Goal: Information Seeking & Learning: Check status

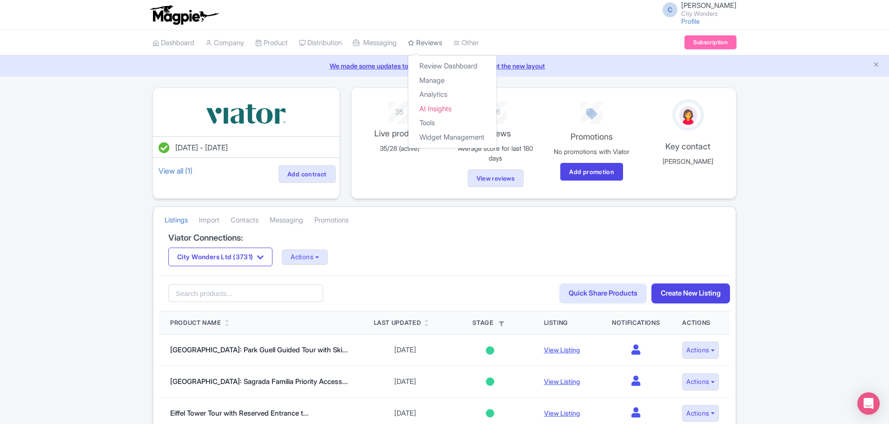
click at [438, 44] on link "Reviews" at bounding box center [425, 43] width 34 height 26
click at [441, 39] on link "Reviews" at bounding box center [425, 43] width 34 height 26
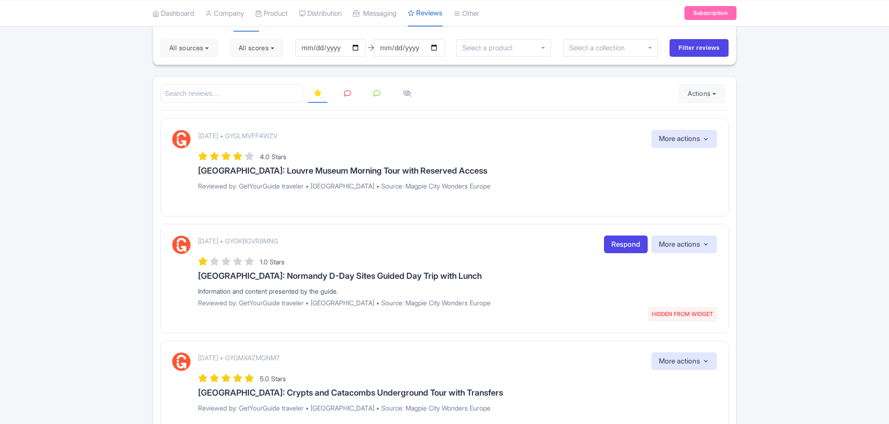
scroll to position [84, 0]
drag, startPoint x: 890, startPoint y: 113, endPoint x: 859, endPoint y: 69, distance: 52.8
click at [859, 69] on html "C Chadia Ammad City Wonders Profile Users Settings Sign out Dashboard Company P…" at bounding box center [444, 128] width 889 height 424
click at [329, 44] on input "2025-06-21" at bounding box center [330, 48] width 71 height 18
click at [359, 46] on input "2025-06-21" at bounding box center [330, 48] width 71 height 18
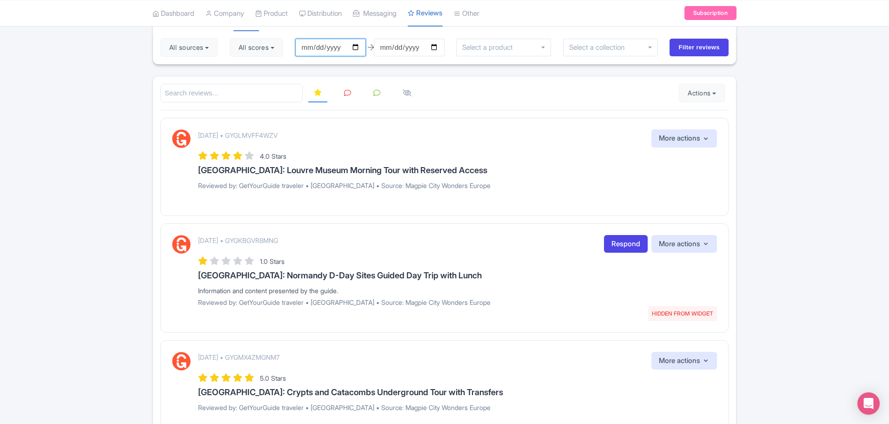
type input "[DATE]"
click at [360, 47] on input "[DATE]" at bounding box center [330, 48] width 71 height 18
click at [439, 47] on input "[DATE]" at bounding box center [409, 48] width 71 height 18
type input "2025-09-19"
click at [280, 51] on button "All scores" at bounding box center [256, 47] width 53 height 19
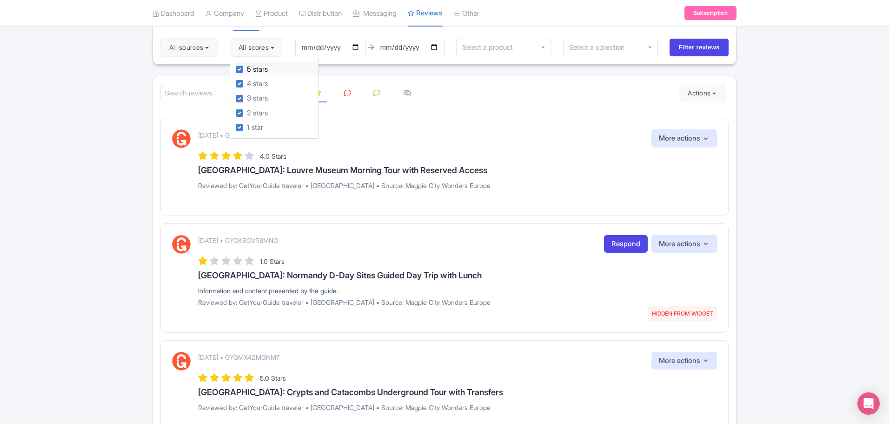
click at [247, 68] on label "5 stars" at bounding box center [257, 69] width 21 height 11
click at [247, 68] on input "5 stars" at bounding box center [250, 67] width 6 height 6
checkbox input "false"
click at [247, 81] on label "4 stars" at bounding box center [257, 84] width 21 height 11
click at [247, 81] on input "4 stars" at bounding box center [250, 81] width 6 height 6
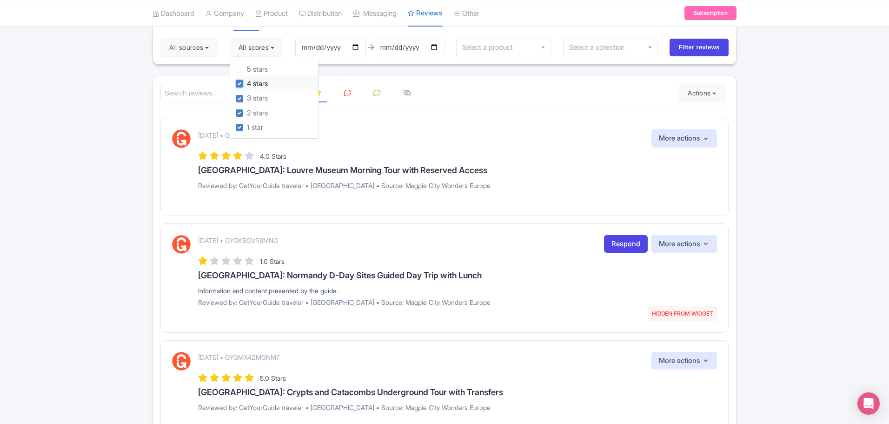
checkbox input "false"
click at [449, 128] on div "September 20, 2025 • GYGLMVFF4WZV More actions Hide from this page Hide from re…" at bounding box center [444, 167] width 568 height 98
click at [709, 46] on input "Filter reviews" at bounding box center [699, 48] width 59 height 18
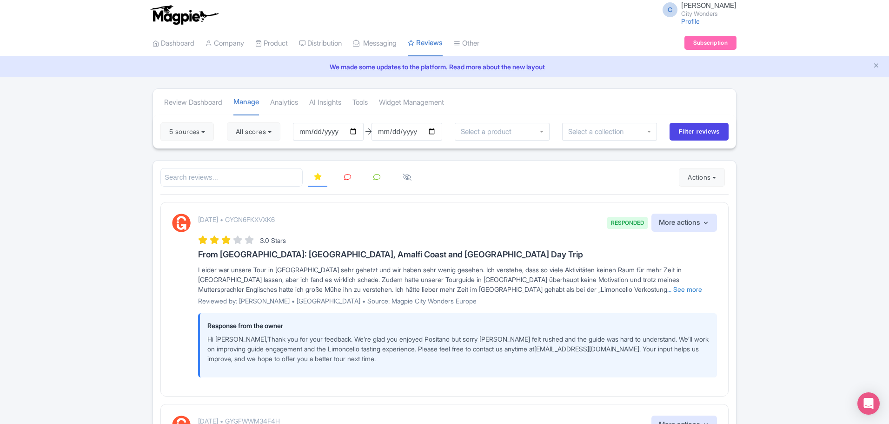
drag, startPoint x: 888, startPoint y: 72, endPoint x: 914, endPoint y: 180, distance: 112.0
click at [889, 180] on html "C Chadia Ammad City Wonders Profile Users Settings Sign out Dashboard Company P…" at bounding box center [444, 212] width 889 height 424
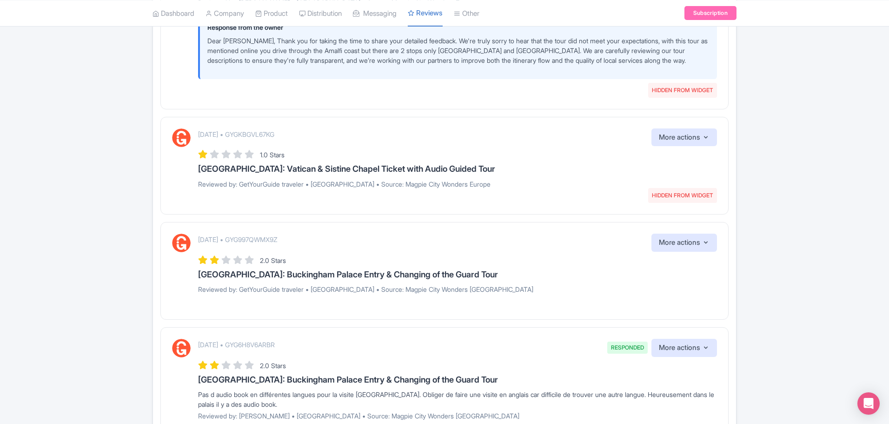
scroll to position [615, 0]
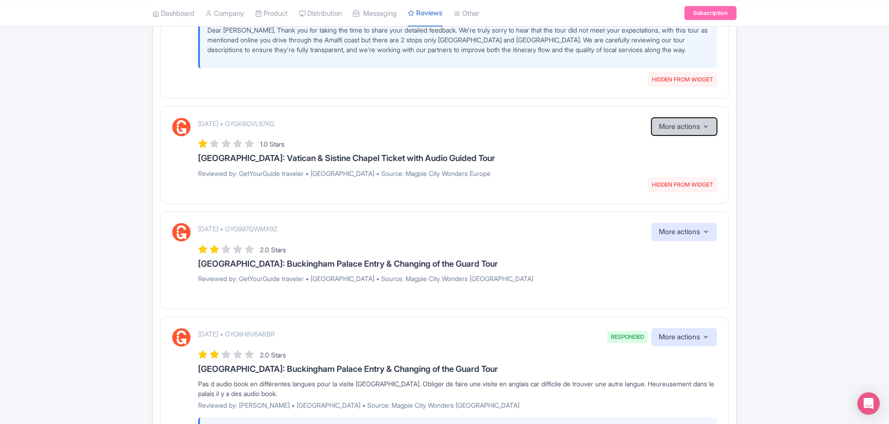
click at [705, 131] on button "More actions" at bounding box center [685, 127] width 66 height 18
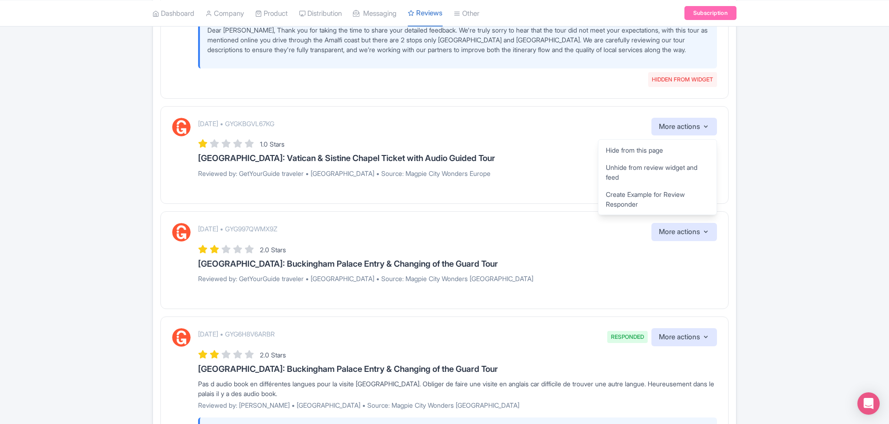
click at [794, 174] on div "Review Dashboard Manage Analytics AI Insights Tools Widget Management 5 sources…" at bounding box center [444, 407] width 889 height 1868
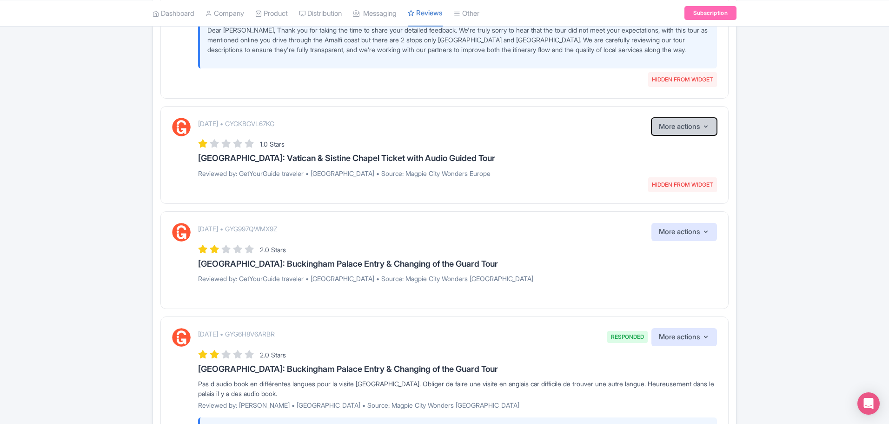
click at [705, 126] on icon "button" at bounding box center [705, 126] width 7 height 7
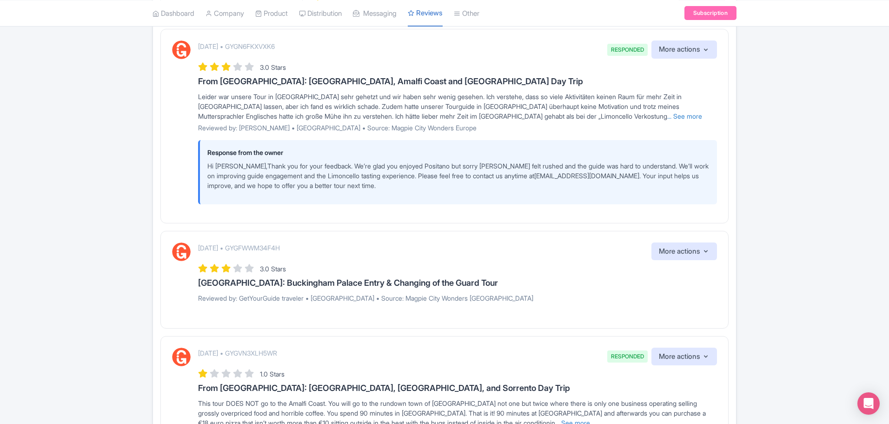
scroll to position [0, 0]
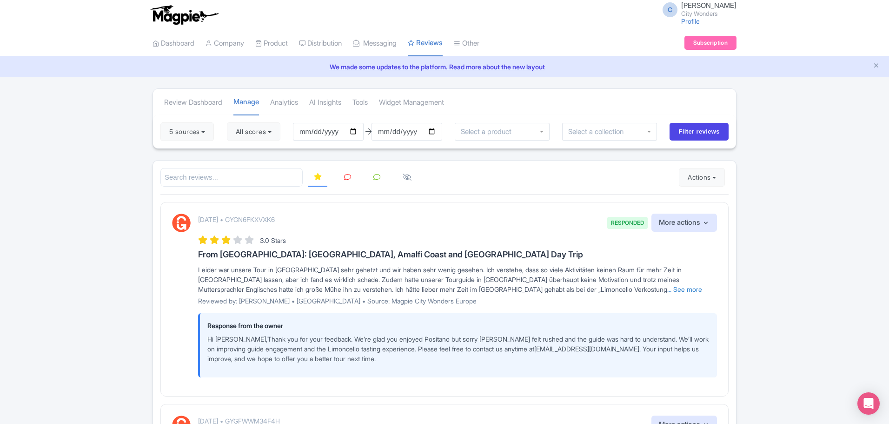
click at [351, 178] on link at bounding box center [348, 177] width 18 height 18
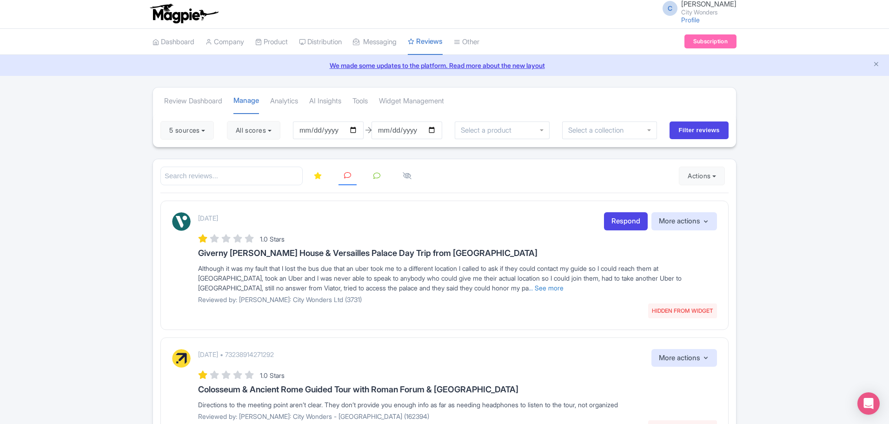
scroll to position [3, 0]
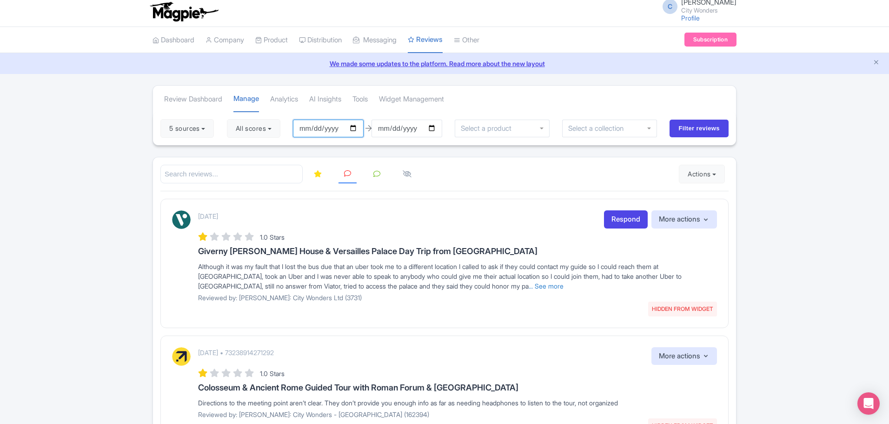
click at [357, 129] on input "2025-06-19" at bounding box center [328, 129] width 71 height 18
type input "[DATE]"
click at [280, 133] on button "All scores" at bounding box center [253, 128] width 53 height 19
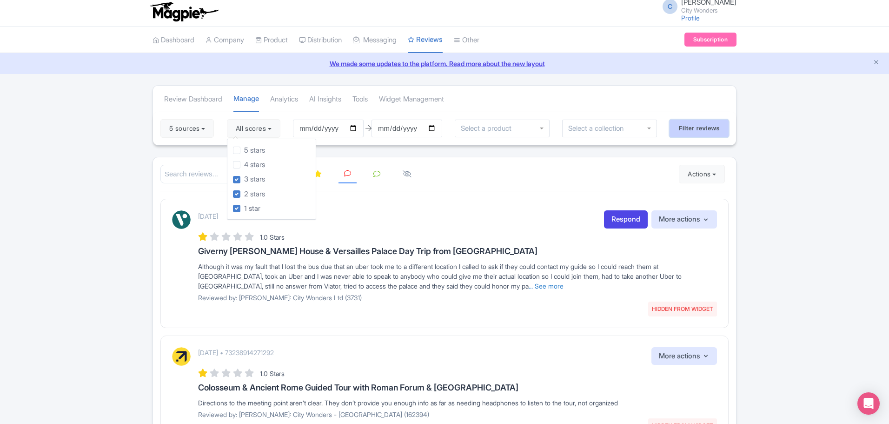
click at [700, 129] on input "Filter reviews" at bounding box center [699, 129] width 59 height 18
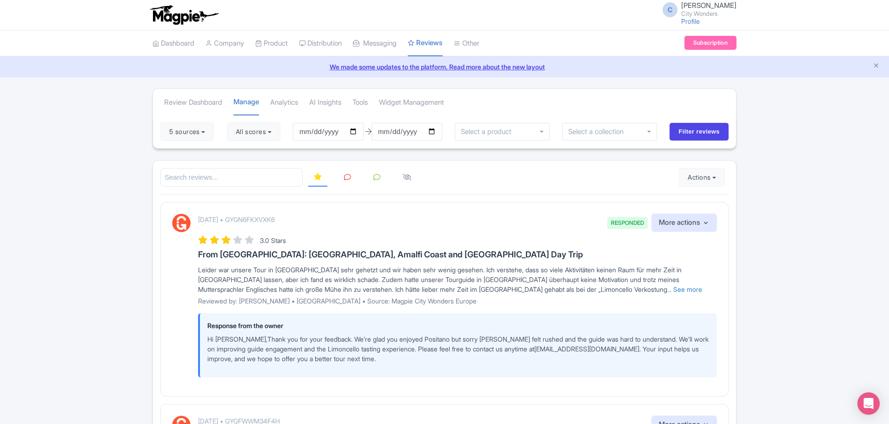
drag, startPoint x: 887, startPoint y: 150, endPoint x: 887, endPoint y: 159, distance: 8.4
click at [345, 177] on icon at bounding box center [347, 176] width 7 height 7
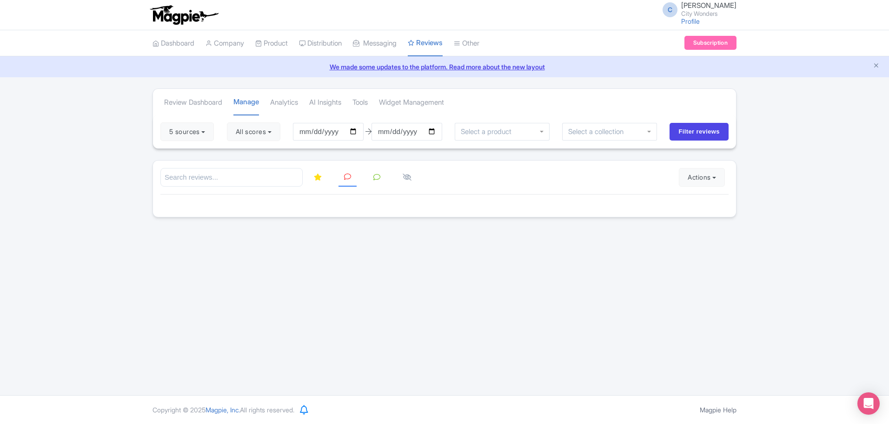
click at [346, 177] on icon at bounding box center [347, 176] width 7 height 7
click at [439, 130] on input "[DATE]" at bounding box center [407, 132] width 71 height 18
type input "2025-09-20"
click at [354, 130] on input "[DATE]" at bounding box center [328, 132] width 71 height 18
type input "2025-09-20"
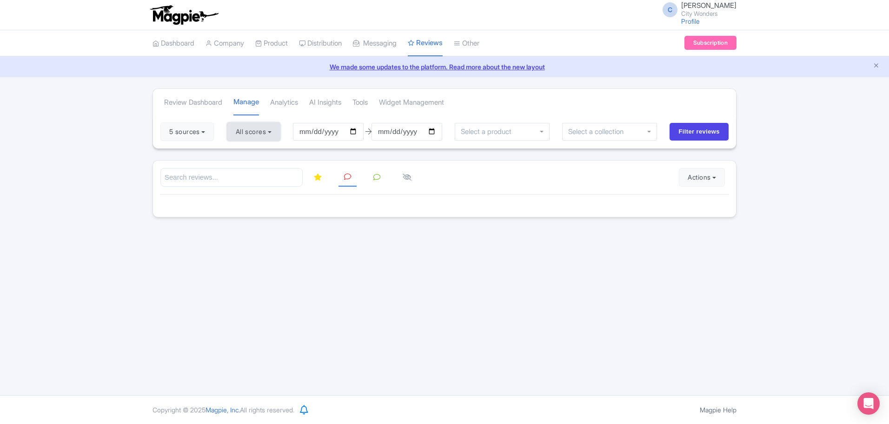
click at [277, 133] on button "All scores" at bounding box center [253, 131] width 53 height 19
click at [711, 130] on input "Filter reviews" at bounding box center [699, 132] width 59 height 18
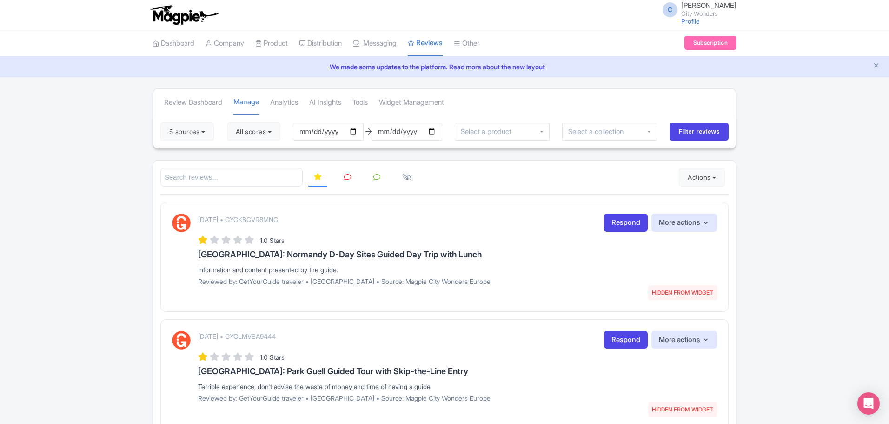
click at [347, 177] on icon at bounding box center [347, 176] width 7 height 7
drag, startPoint x: 897, startPoint y: 198, endPoint x: 900, endPoint y: 211, distance: 13.9
click at [889, 211] on html "C Chadia Ammad City Wonders Profile Users Settings Sign out Dashboard Company P…" at bounding box center [444, 212] width 889 height 424
click at [508, 249] on div "[DATE] • GYGKBGVR8MNG HIDDEN FROM WIDGET Respond More actions Hide from this pa…" at bounding box center [457, 252] width 519 height 79
click at [357, 132] on input "2025-09-20" at bounding box center [328, 132] width 71 height 18
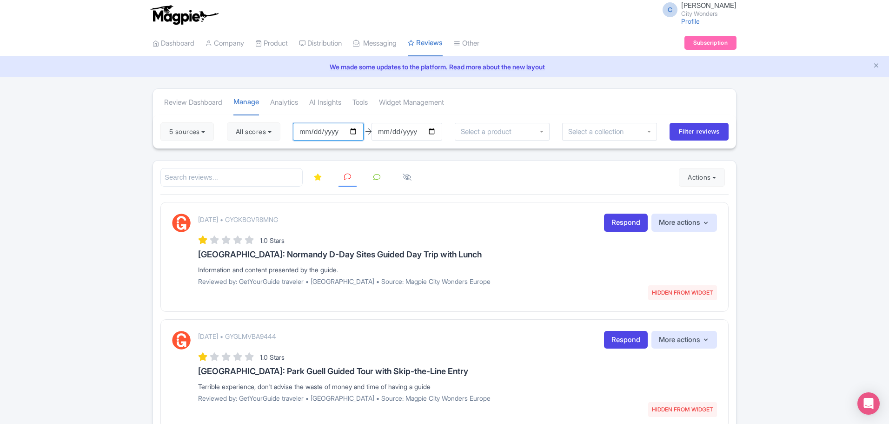
type input "[DATE]"
click at [434, 132] on input "2025-09-20" at bounding box center [407, 132] width 71 height 18
type input "[DATE]"
click at [276, 132] on button "All scores" at bounding box center [253, 131] width 53 height 19
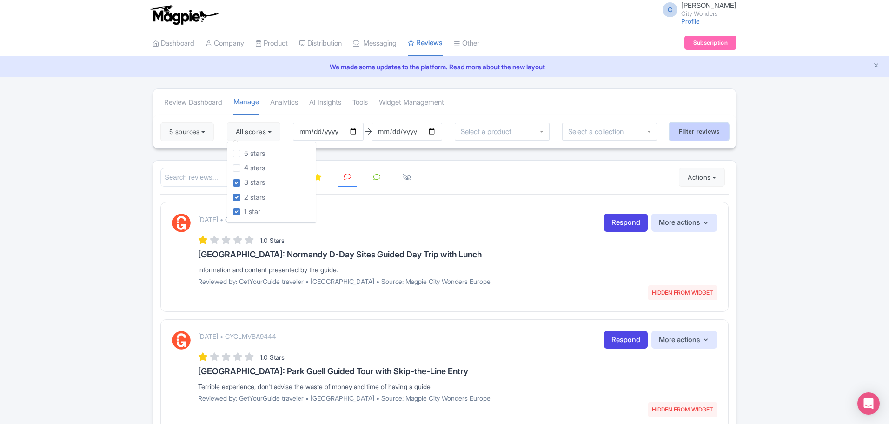
click at [706, 131] on input "Filter reviews" at bounding box center [699, 132] width 59 height 18
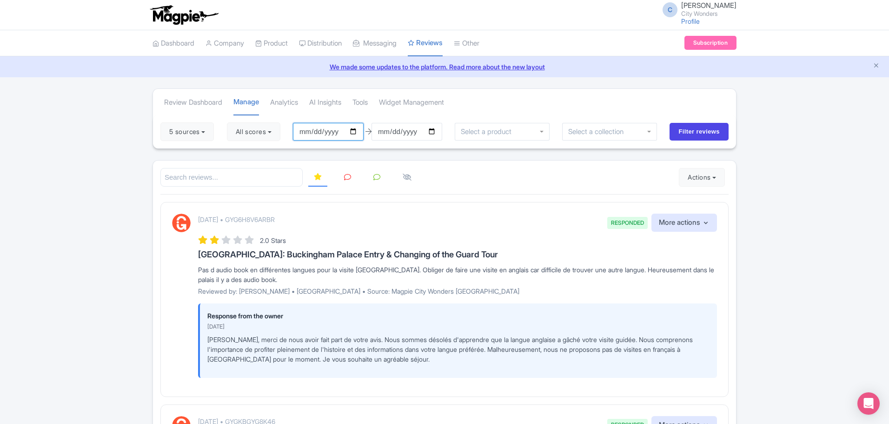
click at [356, 132] on input "[DATE]" at bounding box center [328, 132] width 71 height 18
type input "[DATE]"
click at [436, 131] on input "[DATE]" at bounding box center [407, 132] width 71 height 18
type input "[DATE]"
click at [279, 133] on button "All scores" at bounding box center [253, 131] width 53 height 19
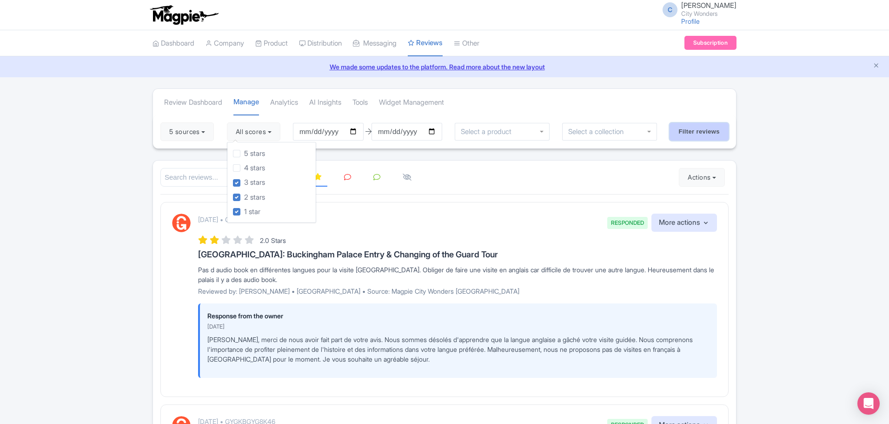
click at [695, 132] on input "Filter reviews" at bounding box center [699, 132] width 59 height 18
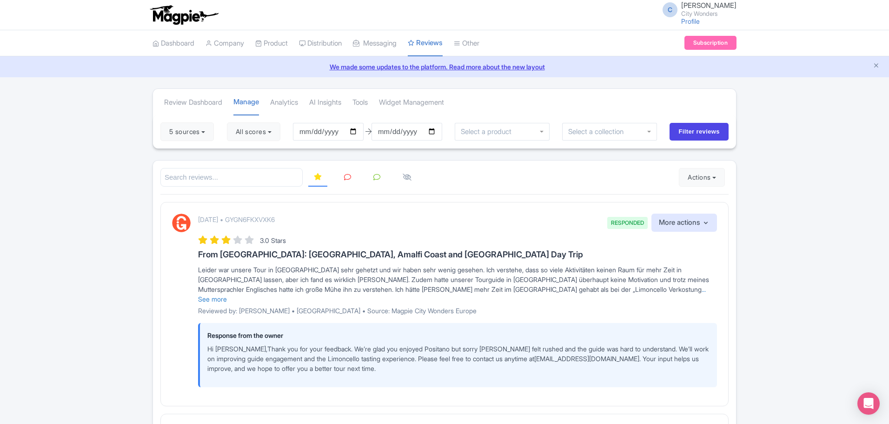
click at [347, 174] on icon at bounding box center [347, 176] width 7 height 7
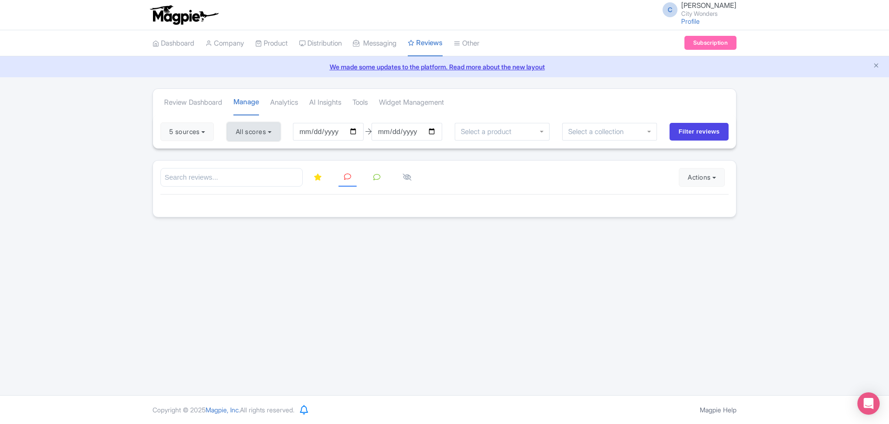
click at [263, 134] on button "All scores" at bounding box center [253, 131] width 53 height 19
click at [209, 132] on button "5 sources" at bounding box center [186, 131] width 53 height 19
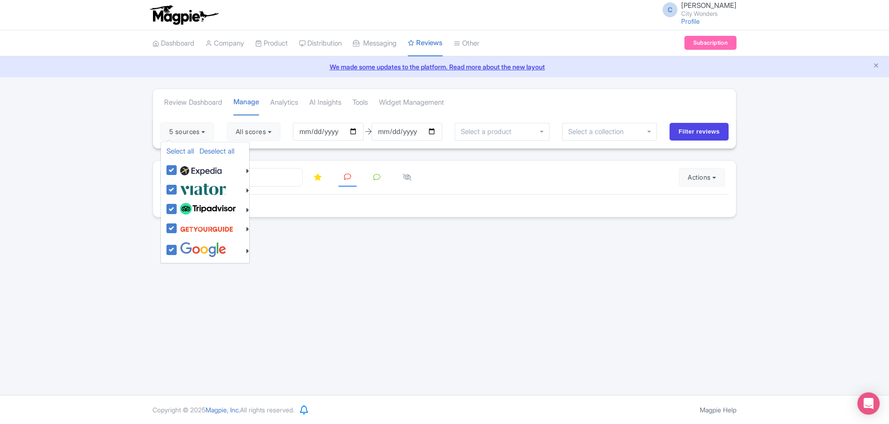
click at [389, 302] on div "C Chadia Ammad City Wonders Profile Users Settings Sign out Dashboard Company P…" at bounding box center [444, 197] width 889 height 395
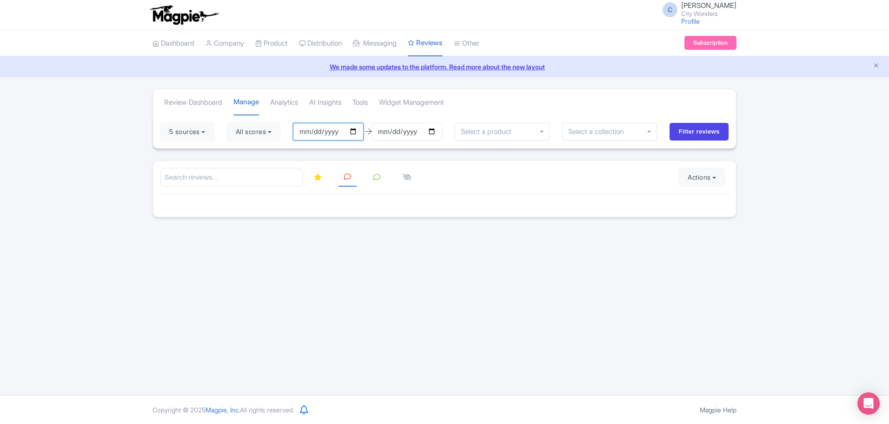
click at [359, 132] on input "[DATE]" at bounding box center [328, 132] width 71 height 18
type input "[DATE]"
click at [692, 129] on input "Filter reviews" at bounding box center [699, 132] width 59 height 18
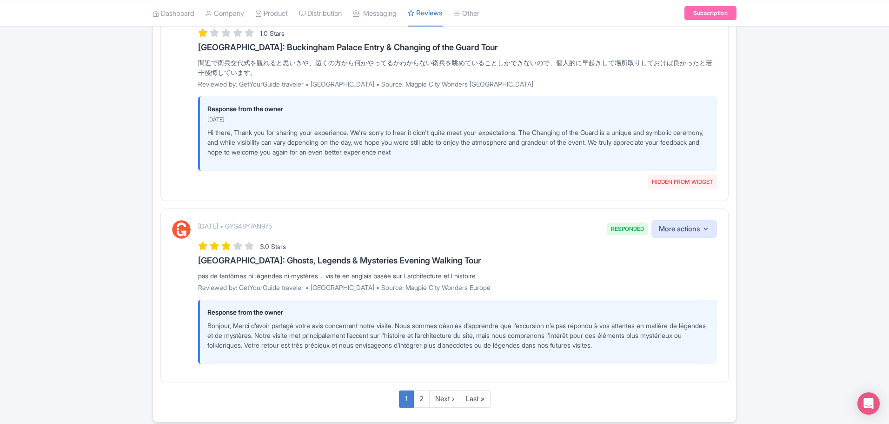
scroll to position [1572, 0]
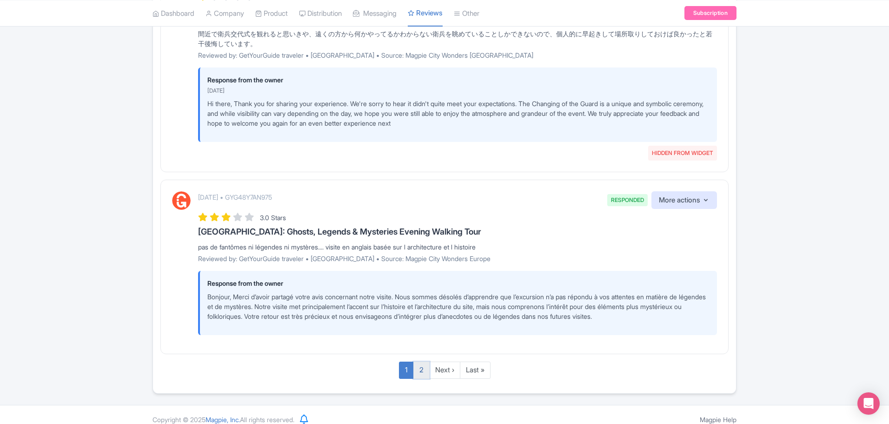
click at [419, 361] on link "2" at bounding box center [421, 369] width 16 height 17
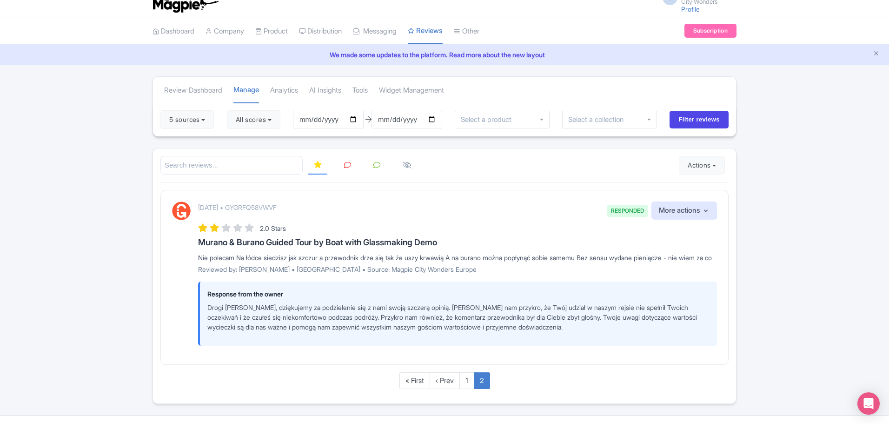
scroll to position [6, 0]
